Goal: Find specific page/section: Find specific page/section

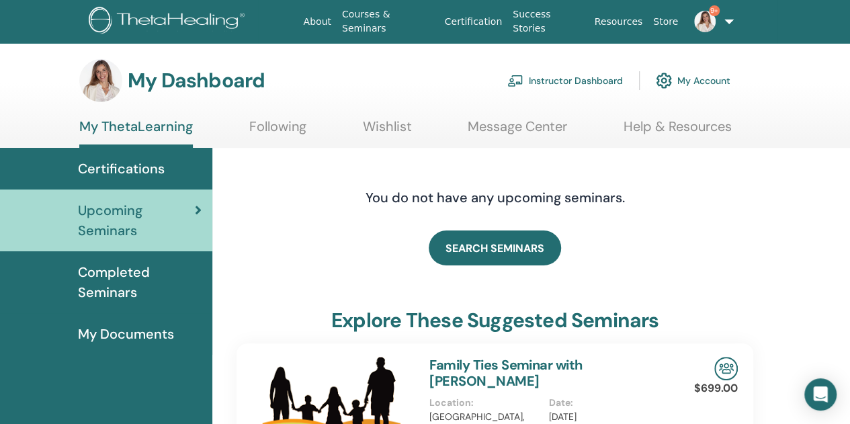
click at [561, 75] on link "Instructor Dashboard" at bounding box center [566, 81] width 116 height 30
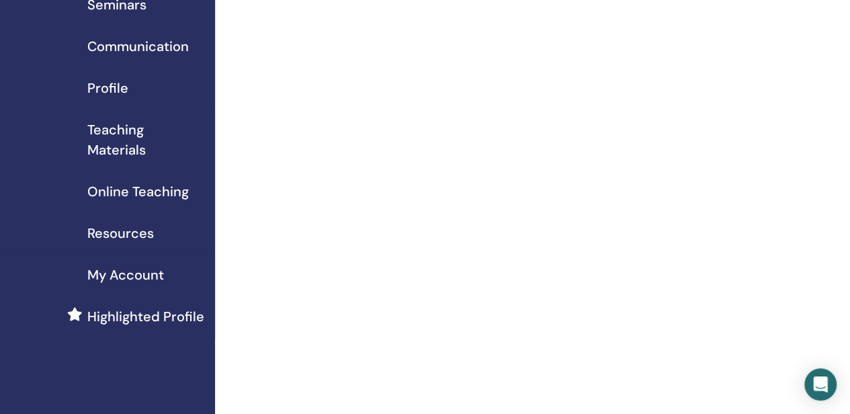
scroll to position [67, 0]
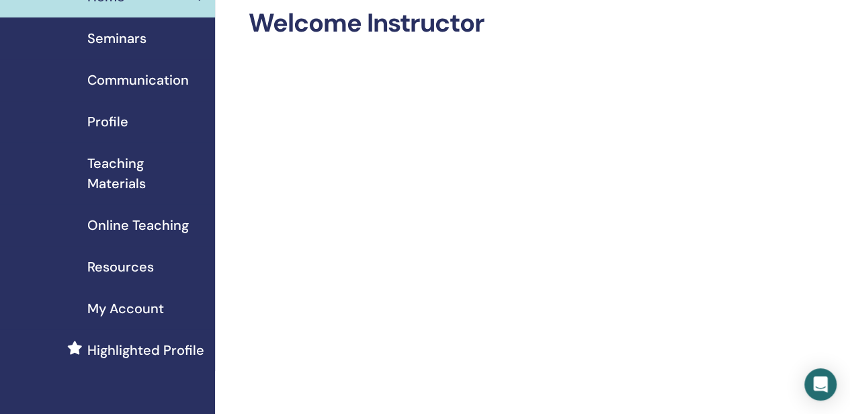
click at [122, 177] on span "Teaching Materials" at bounding box center [145, 173] width 117 height 40
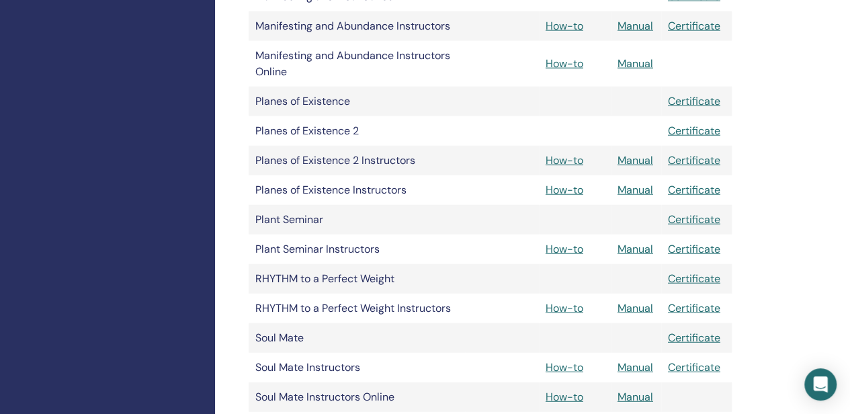
scroll to position [1546, 0]
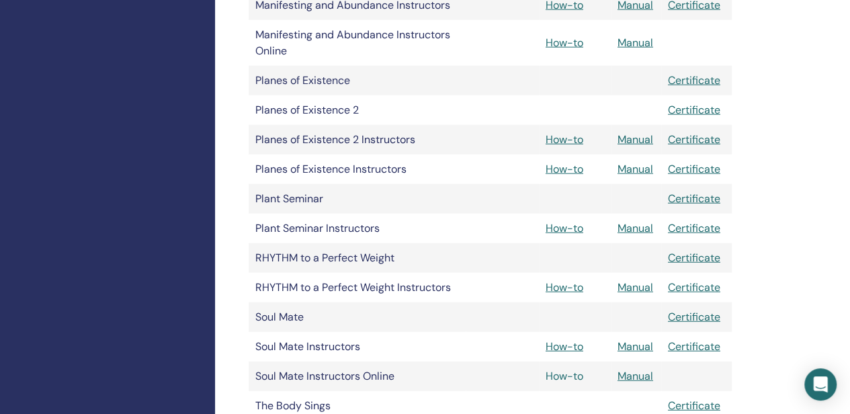
click at [561, 377] on link "How-to" at bounding box center [565, 376] width 38 height 14
